Goal: Task Accomplishment & Management: Use online tool/utility

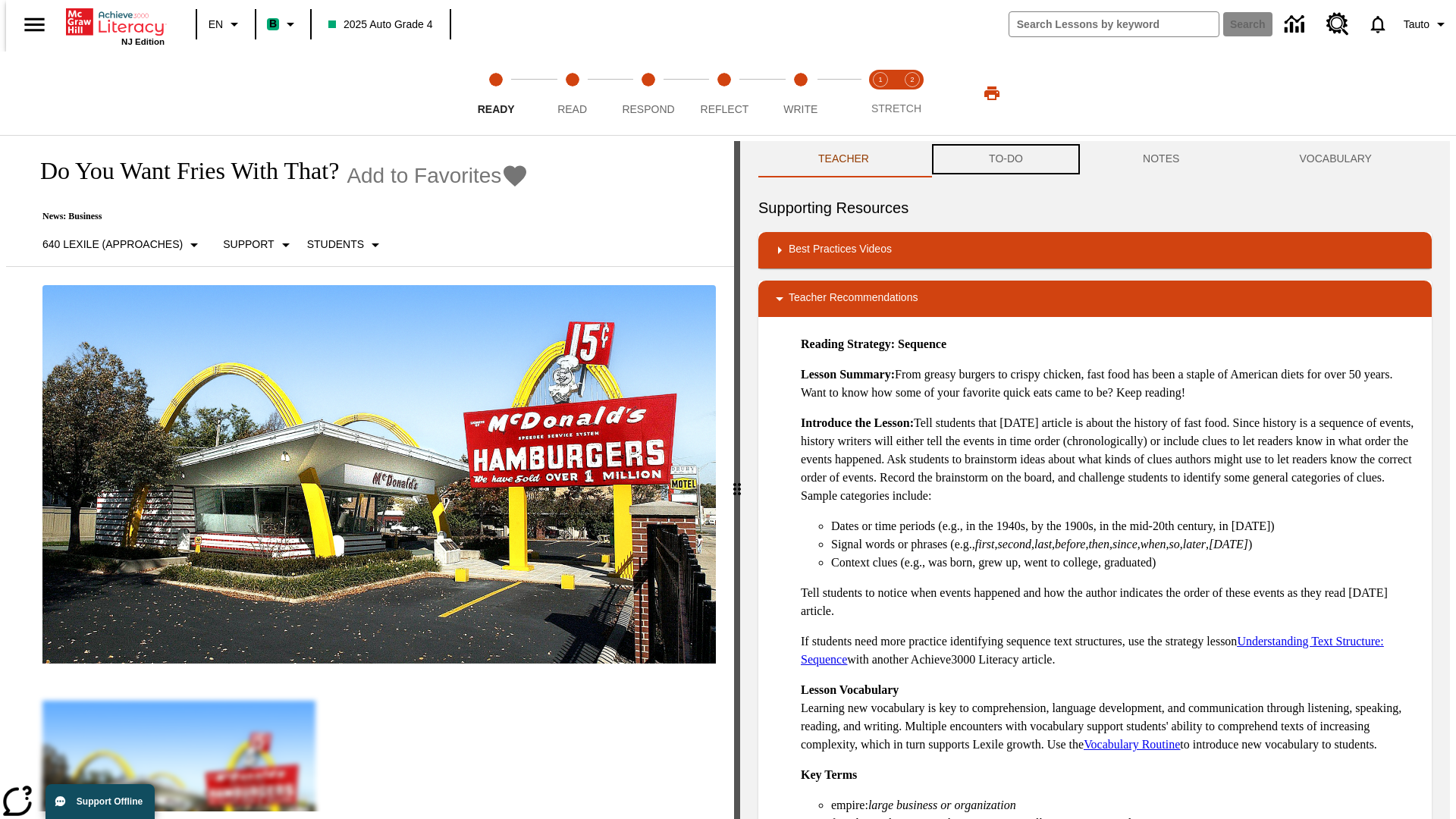
click at [1005, 160] on button "TO-DO" at bounding box center [1005, 160] width 154 height 36
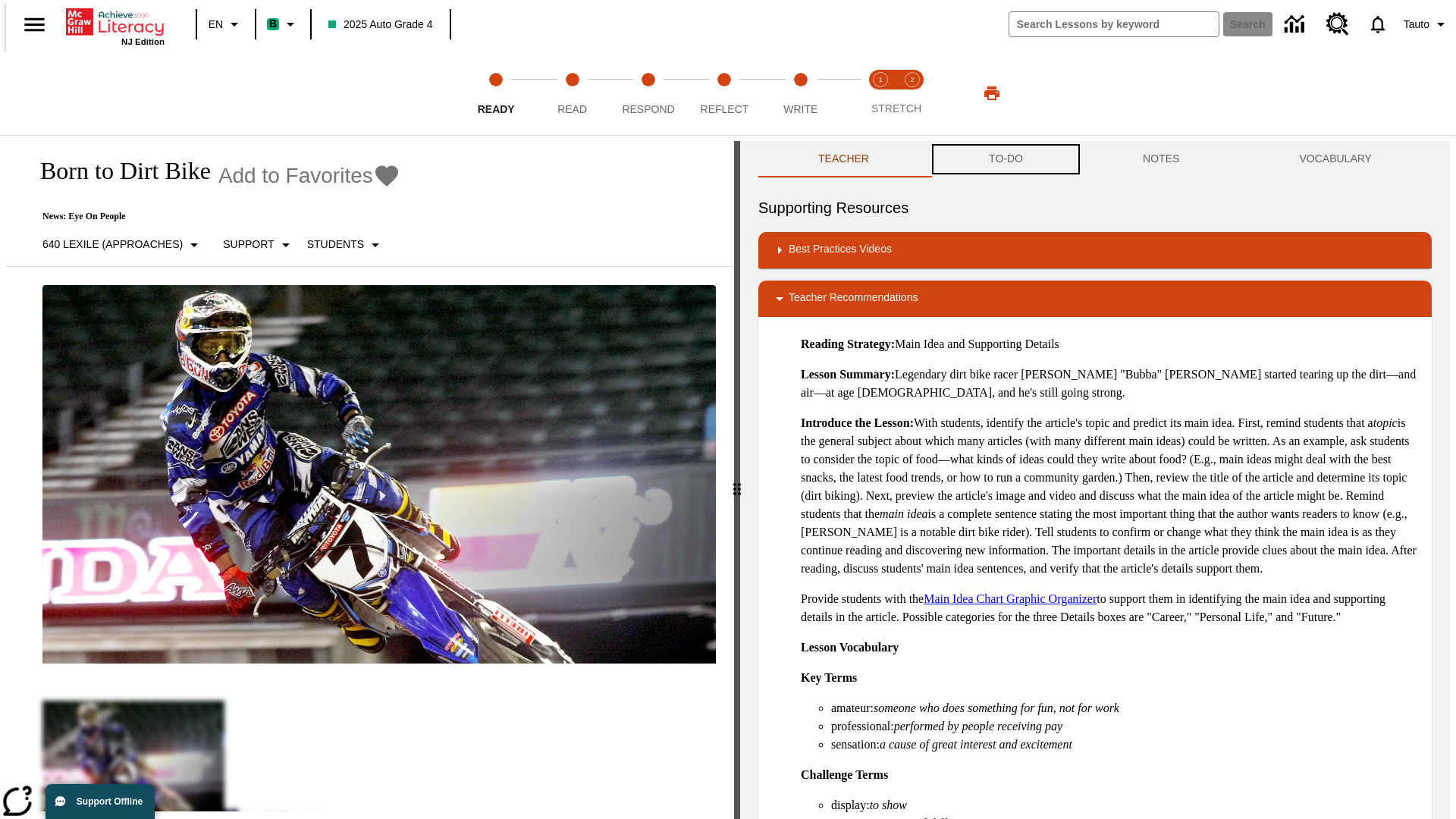
click at [1005, 160] on button "TO-DO" at bounding box center [1005, 160] width 154 height 36
